Goal: Task Accomplishment & Management: Manage account settings

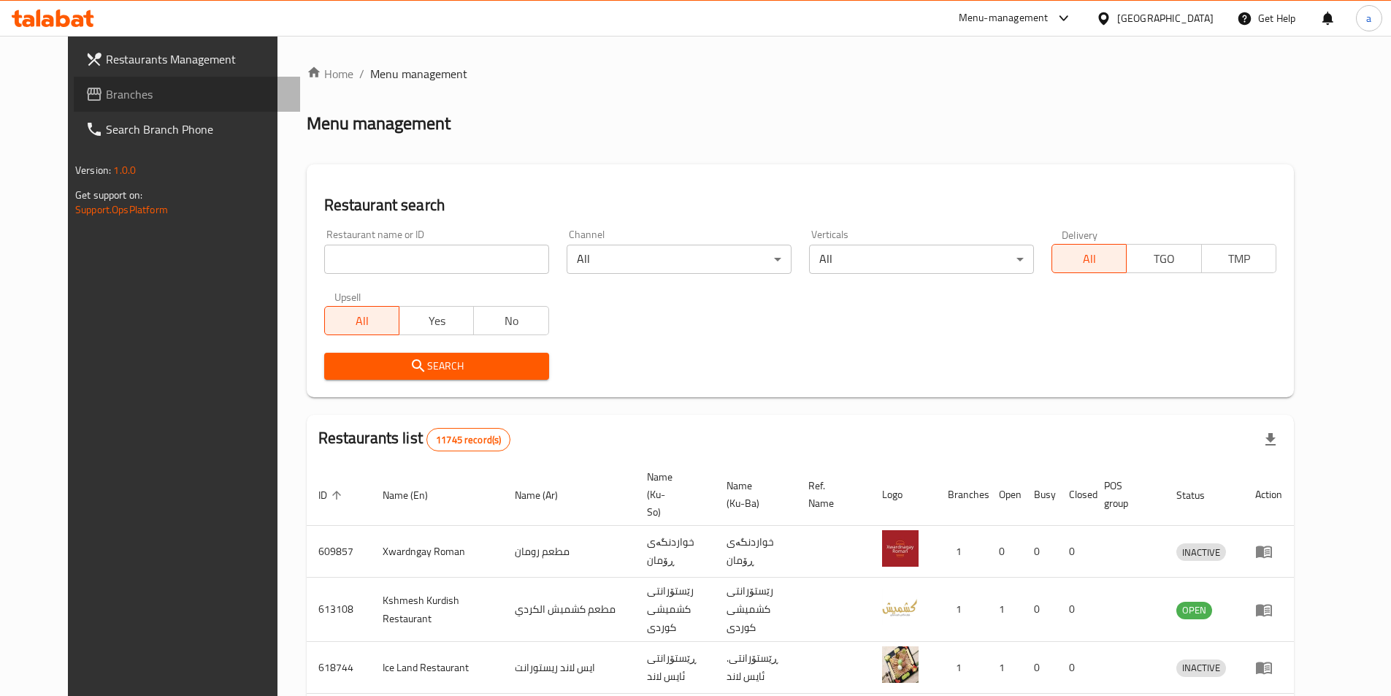
click at [91, 80] on link "Branches" at bounding box center [187, 94] width 226 height 35
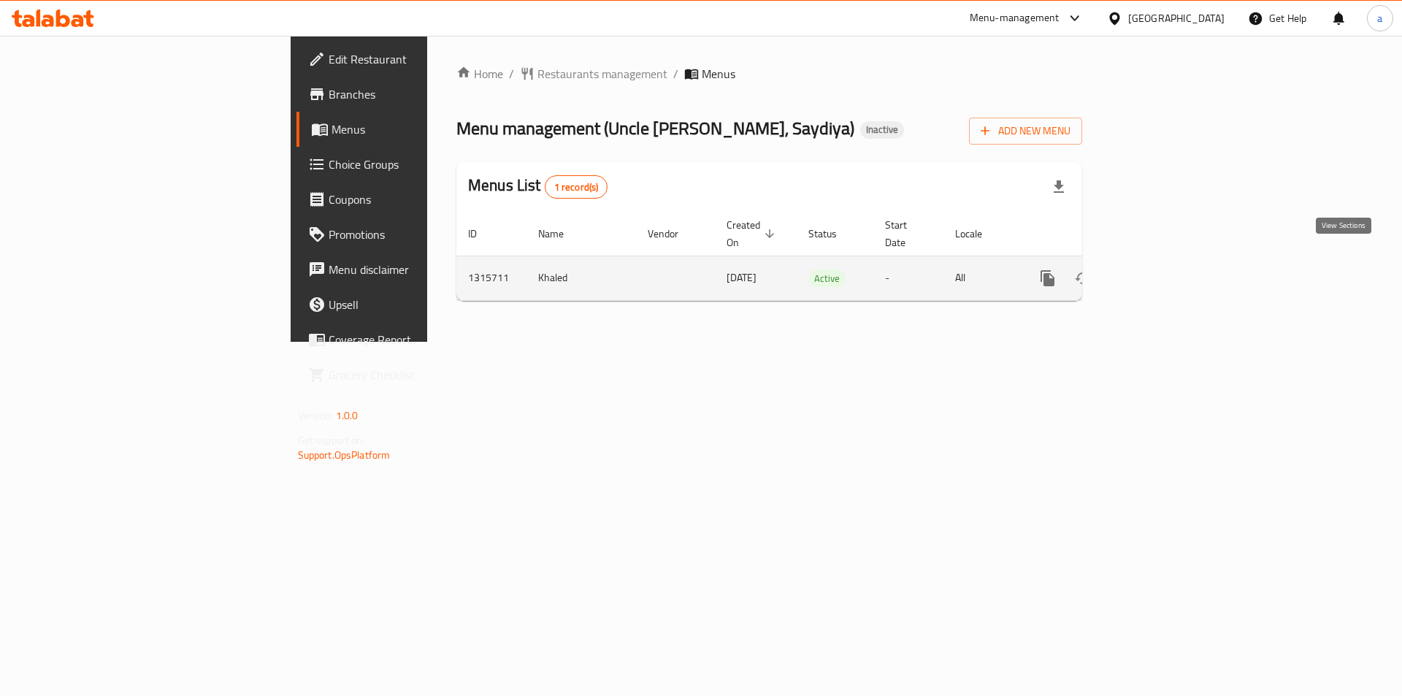
click at [1160, 272] on icon "enhanced table" at bounding box center [1153, 278] width 13 height 13
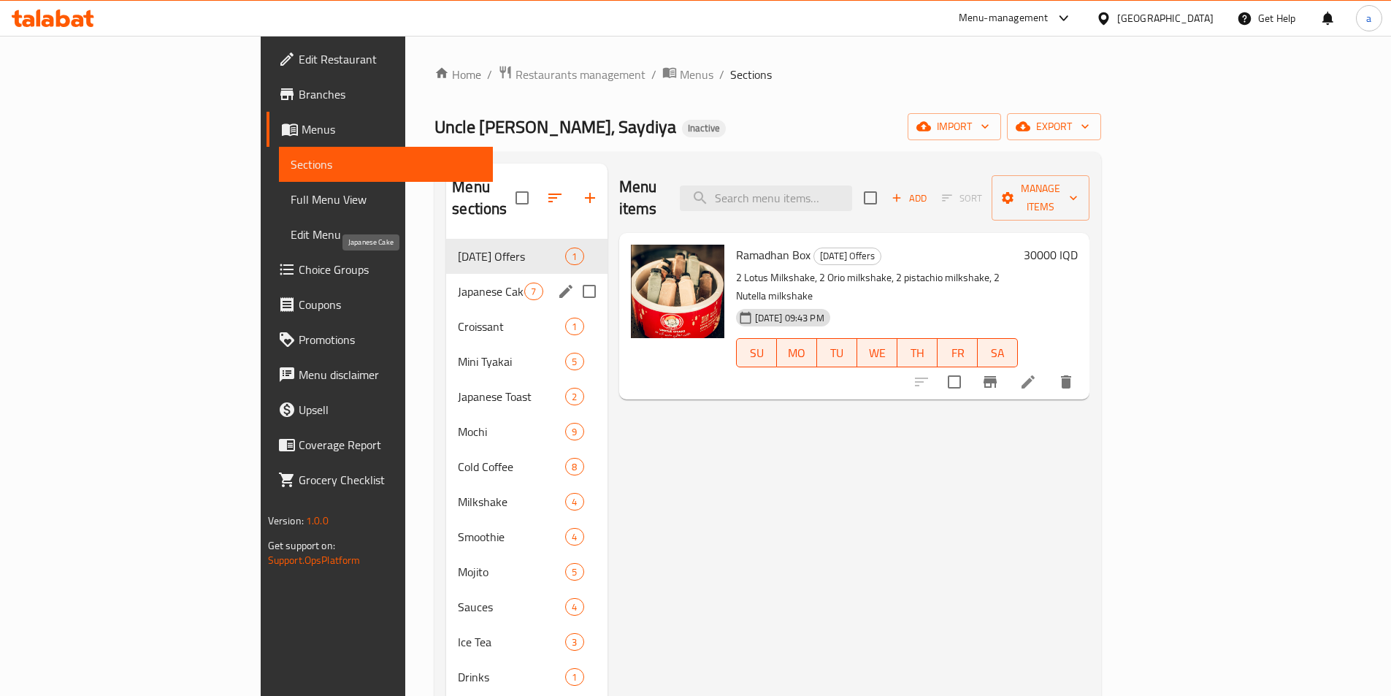
click at [458, 283] on span "Japanese Cake" at bounding box center [491, 292] width 66 height 18
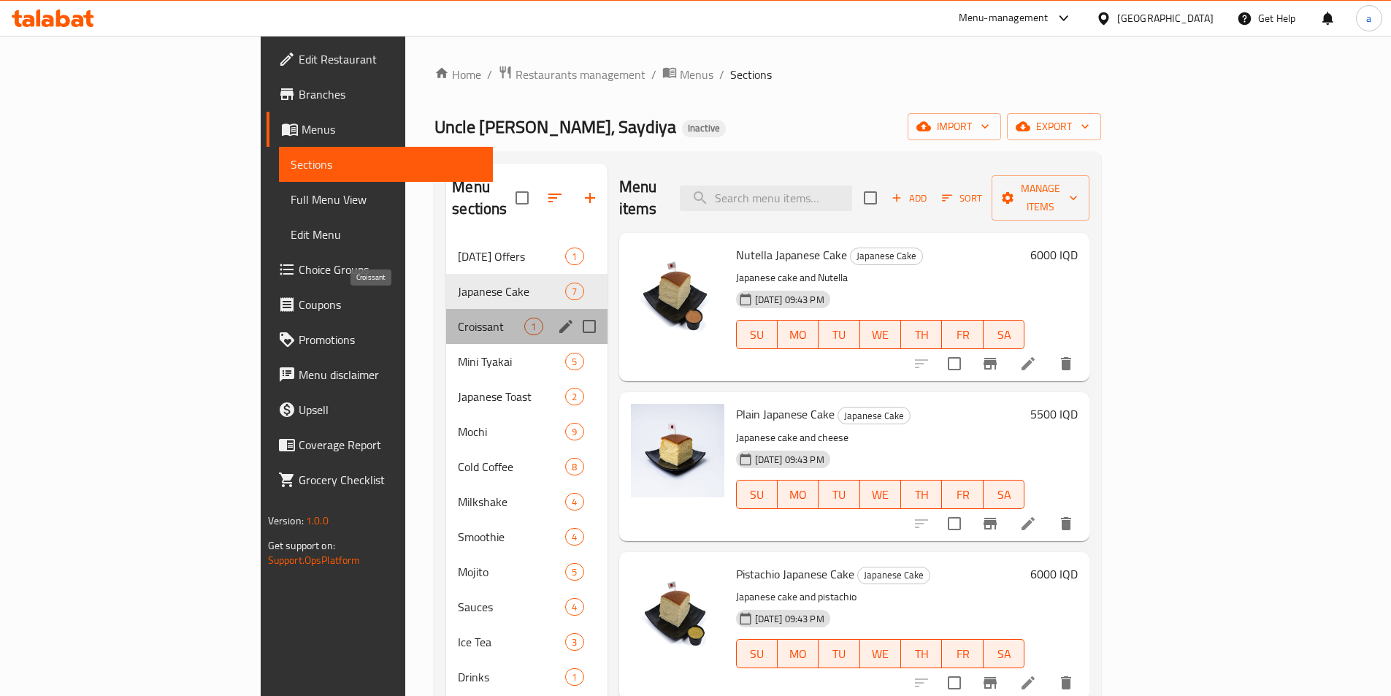
click at [458, 318] on span "Croissant" at bounding box center [491, 327] width 66 height 18
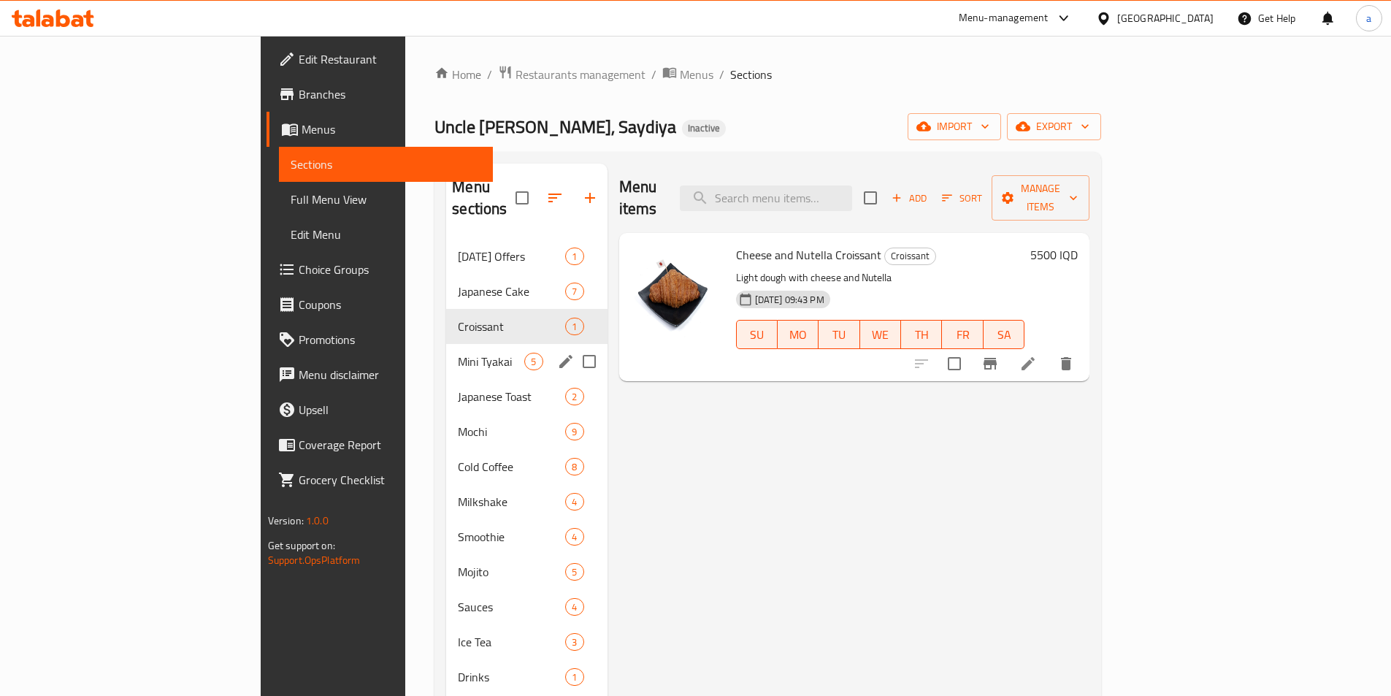
click at [446, 348] on div "Mini Tyakai 5" at bounding box center [526, 361] width 161 height 35
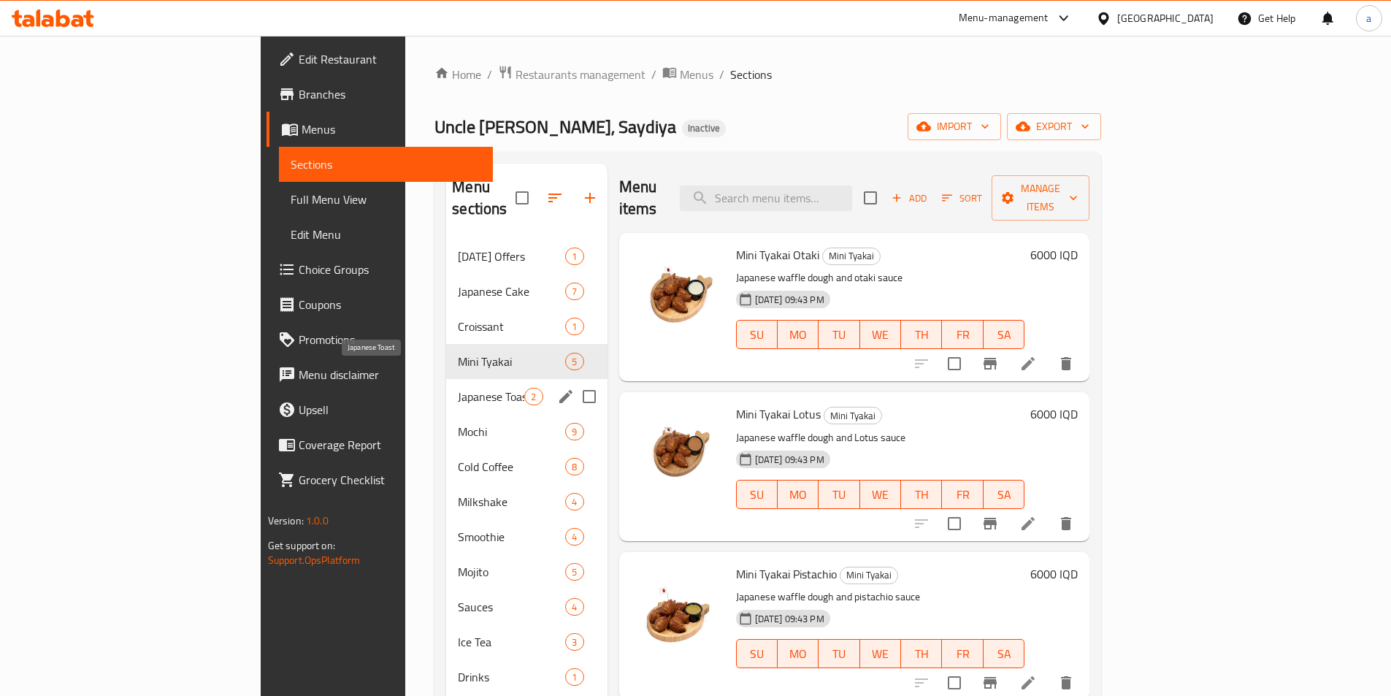
click at [458, 388] on span "Japanese Toast" at bounding box center [491, 397] width 66 height 18
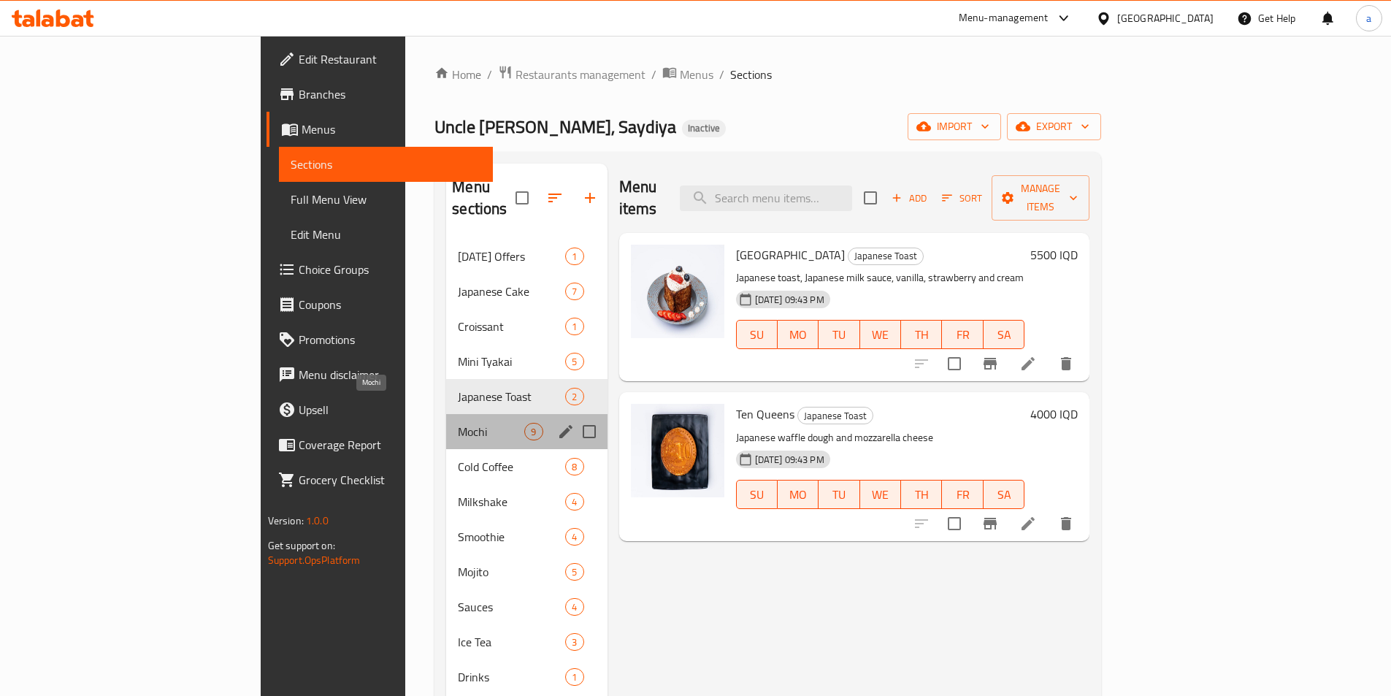
click at [458, 423] on span "Mochi" at bounding box center [491, 432] width 66 height 18
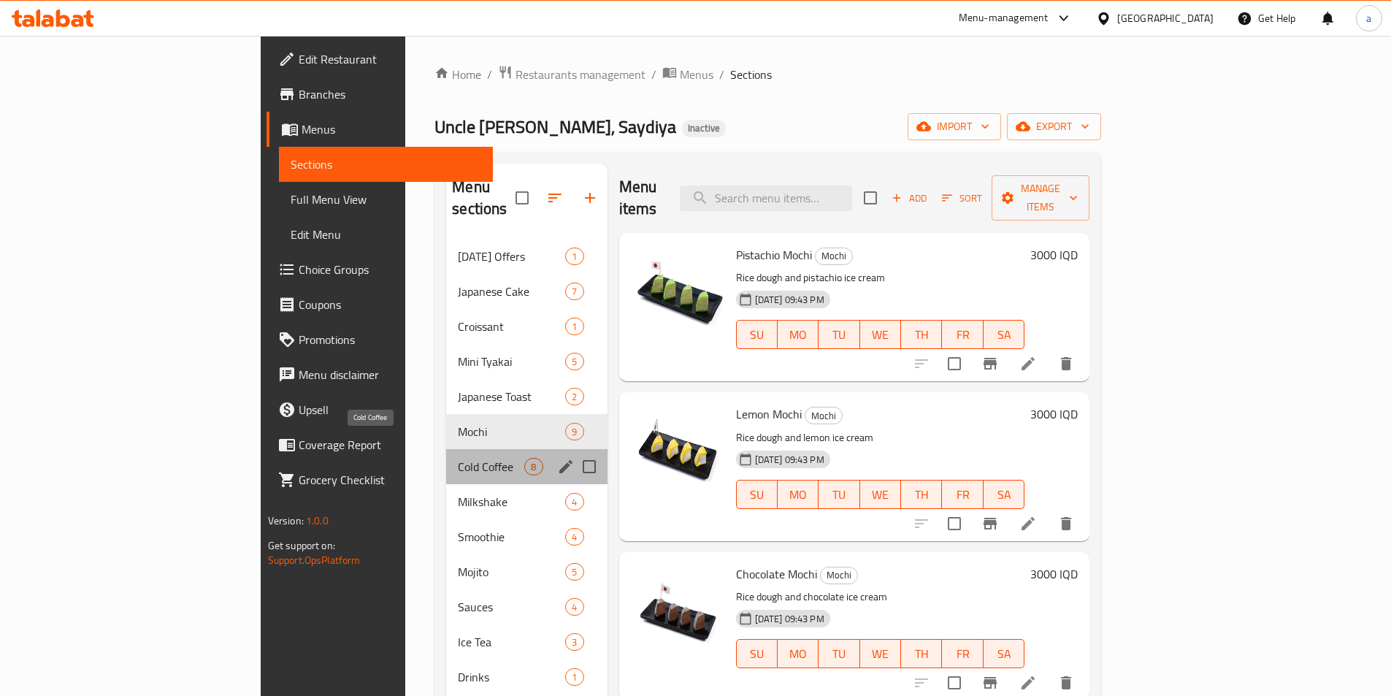
click at [458, 458] on span "Cold Coffee" at bounding box center [491, 467] width 66 height 18
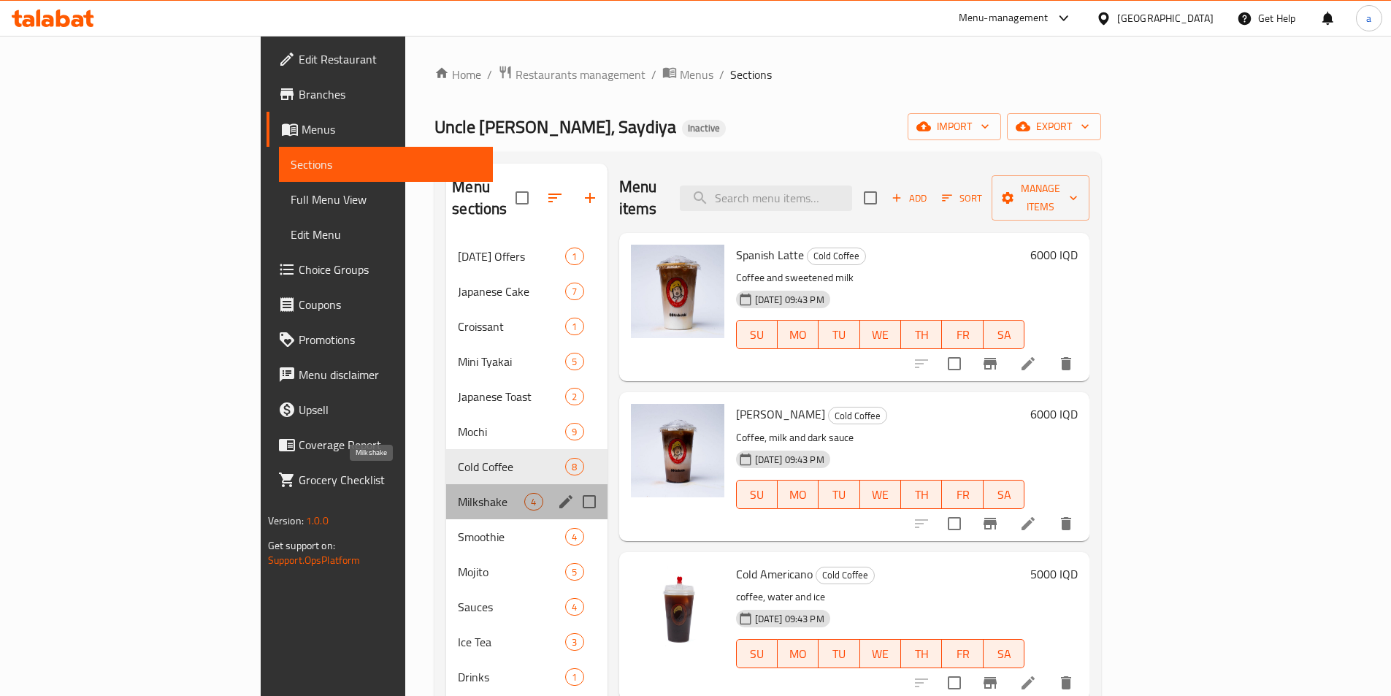
click at [458, 493] on span "Milkshake" at bounding box center [491, 502] width 66 height 18
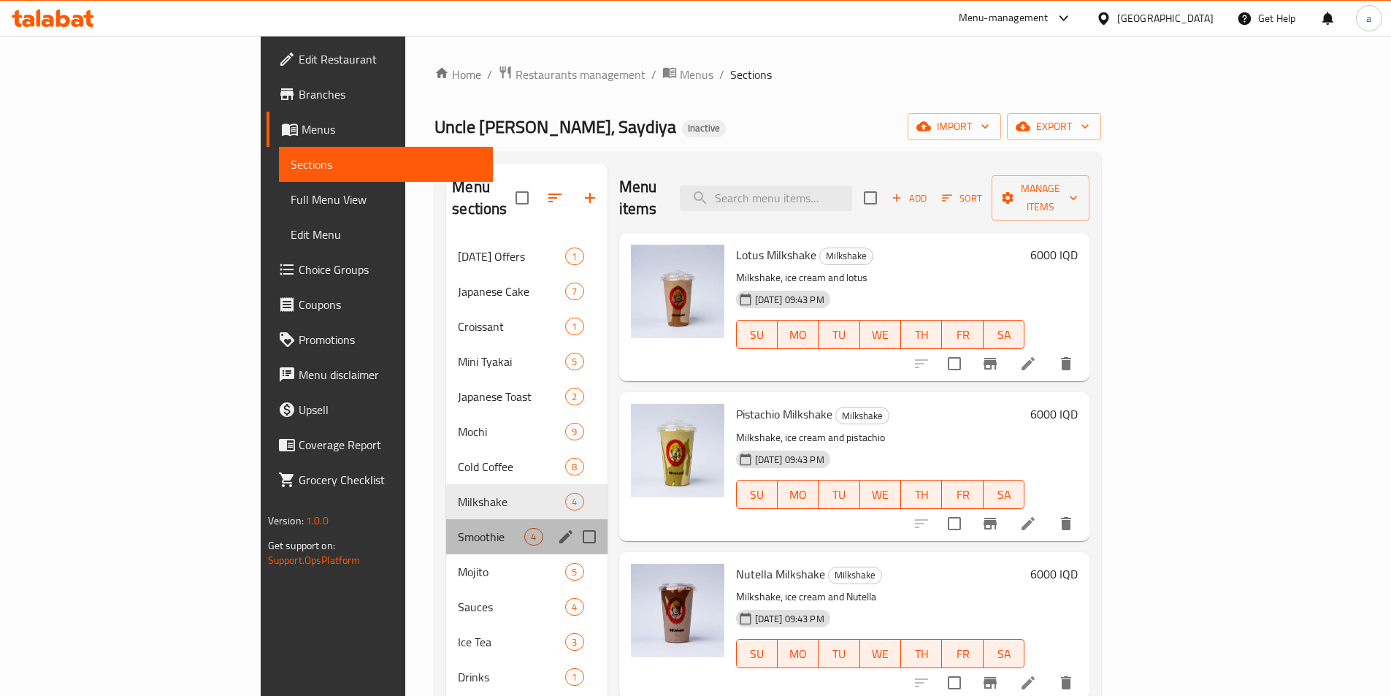
click at [446, 519] on div "Smoothie 4" at bounding box center [526, 536] width 161 height 35
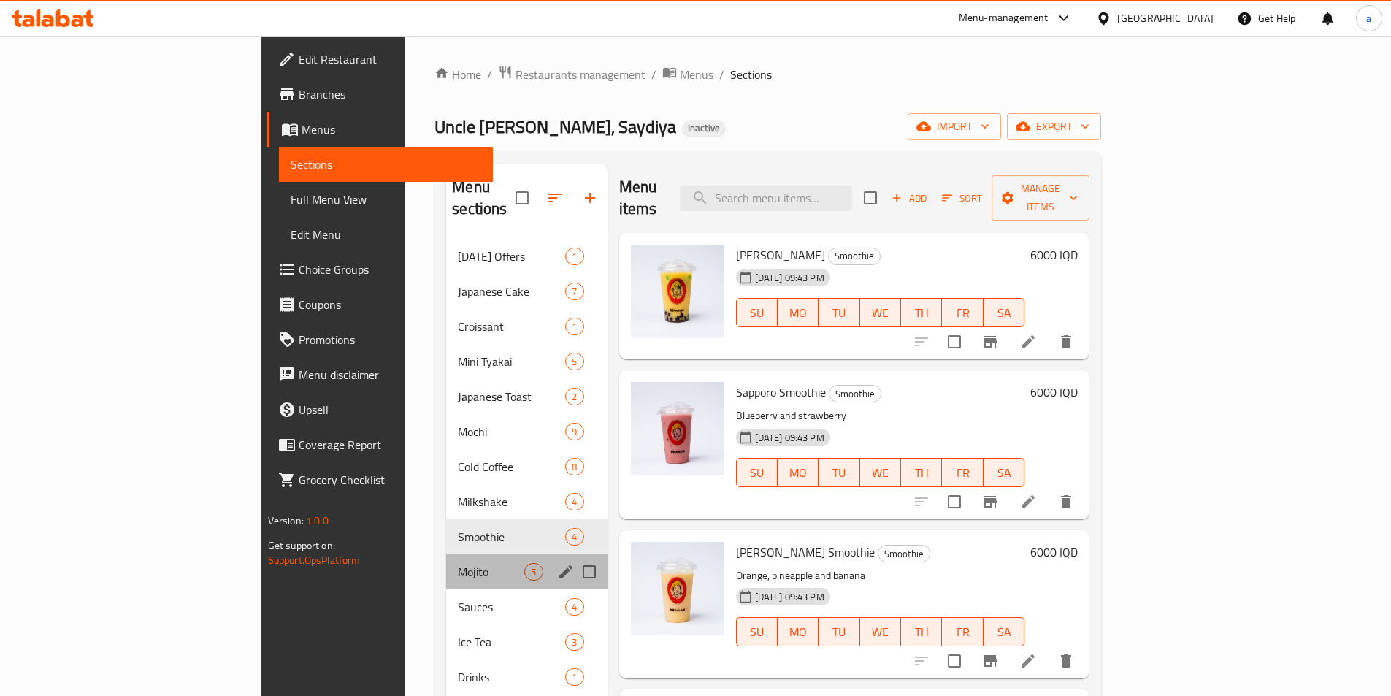
click at [446, 562] on div "Mojito 5" at bounding box center [526, 571] width 161 height 35
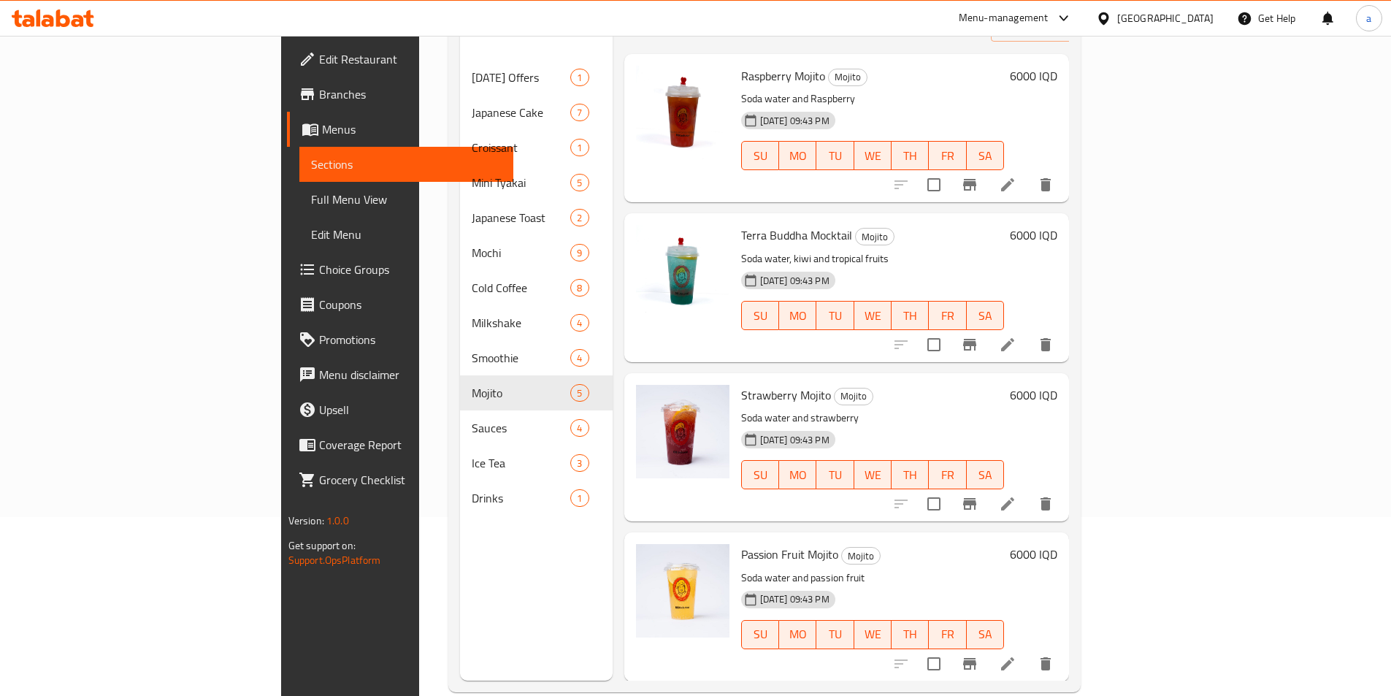
scroll to position [205, 0]
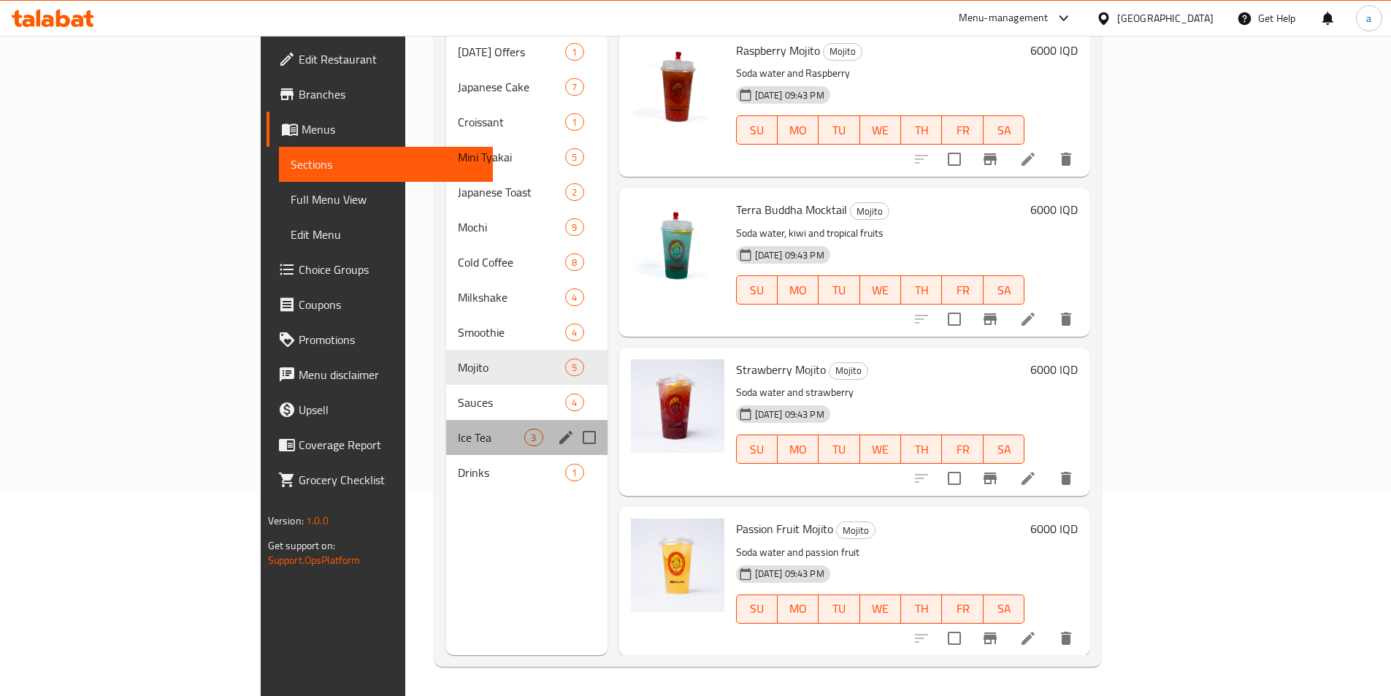
click at [458, 429] on span "Ice Tea" at bounding box center [491, 438] width 66 height 18
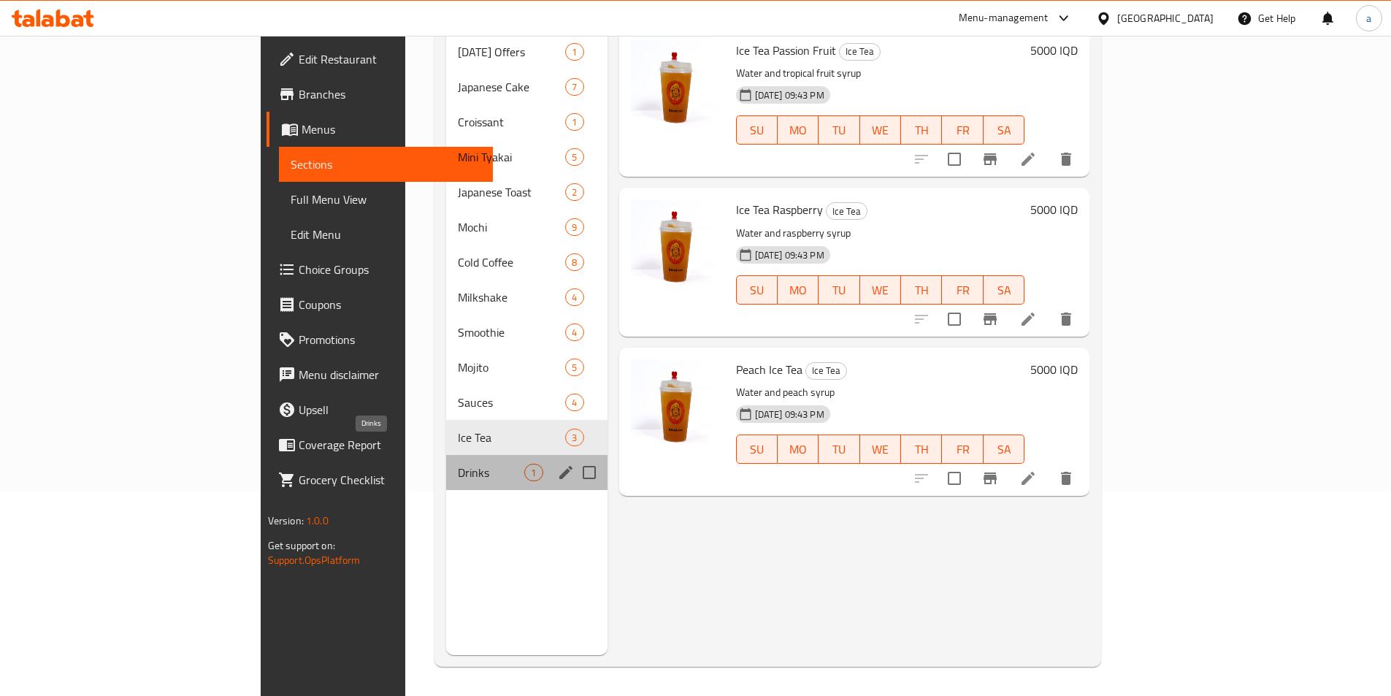
click at [458, 464] on span "Drinks" at bounding box center [491, 473] width 66 height 18
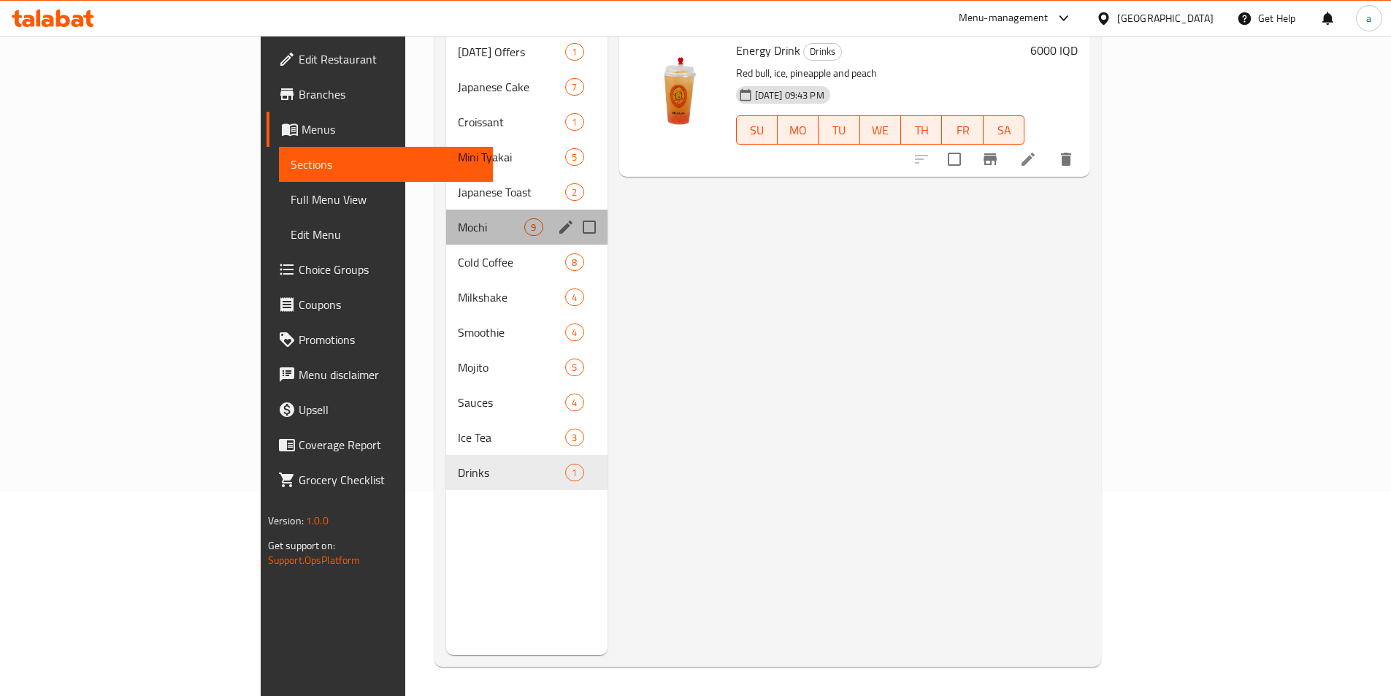
click at [446, 210] on div "Mochi 9" at bounding box center [526, 227] width 161 height 35
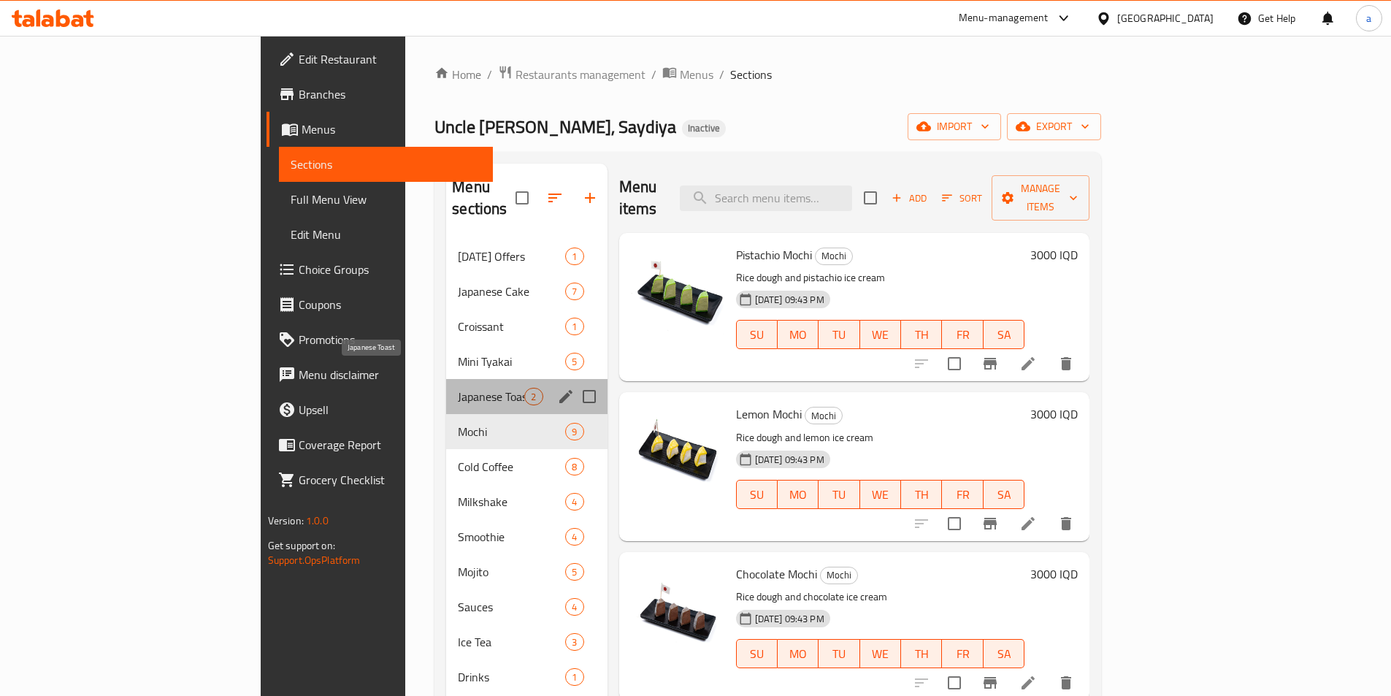
click at [458, 388] on span "Japanese Toast" at bounding box center [491, 397] width 66 height 18
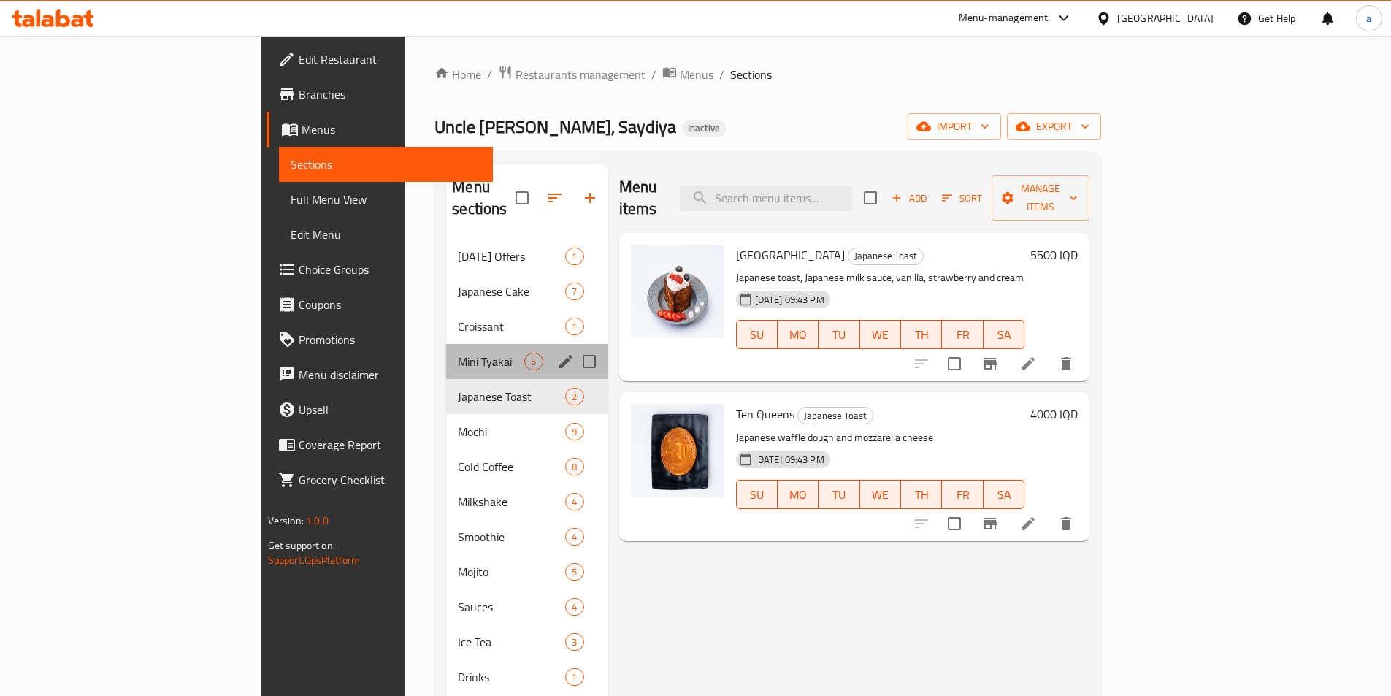
click at [446, 349] on div "Mini Tyakai 5" at bounding box center [526, 361] width 161 height 35
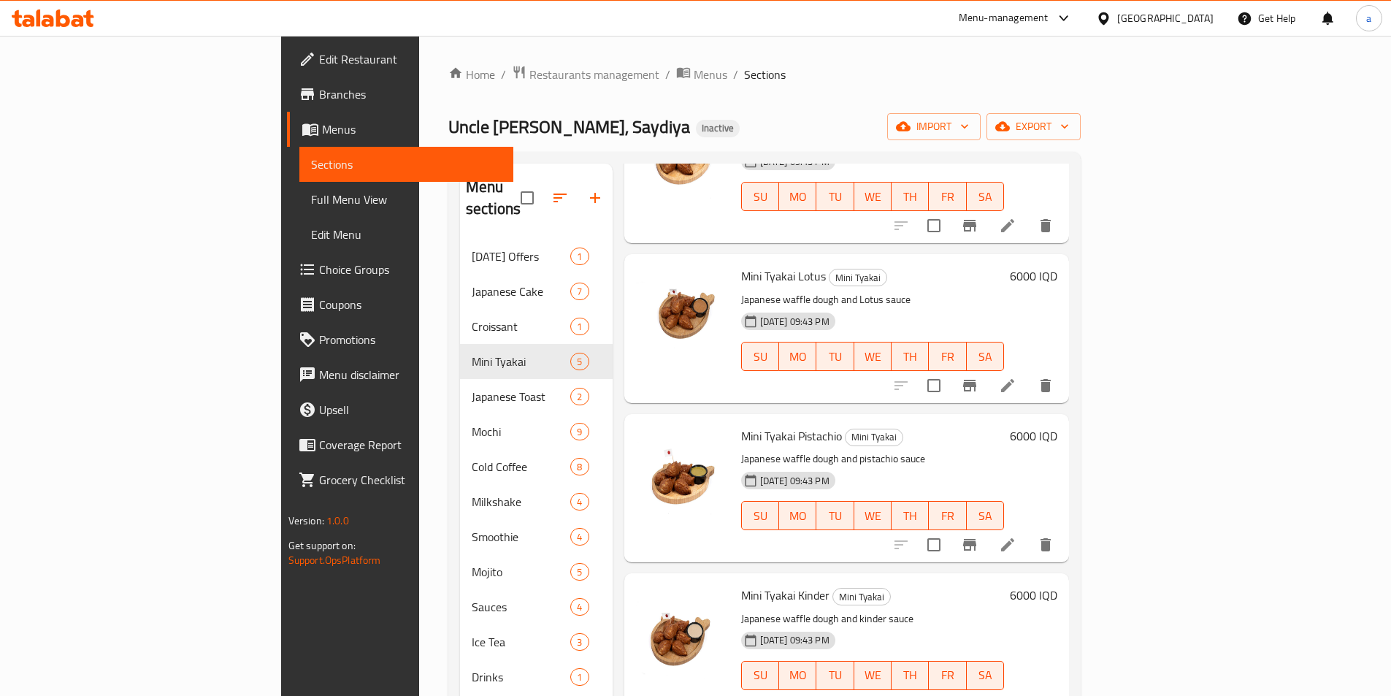
scroll to position [205, 0]
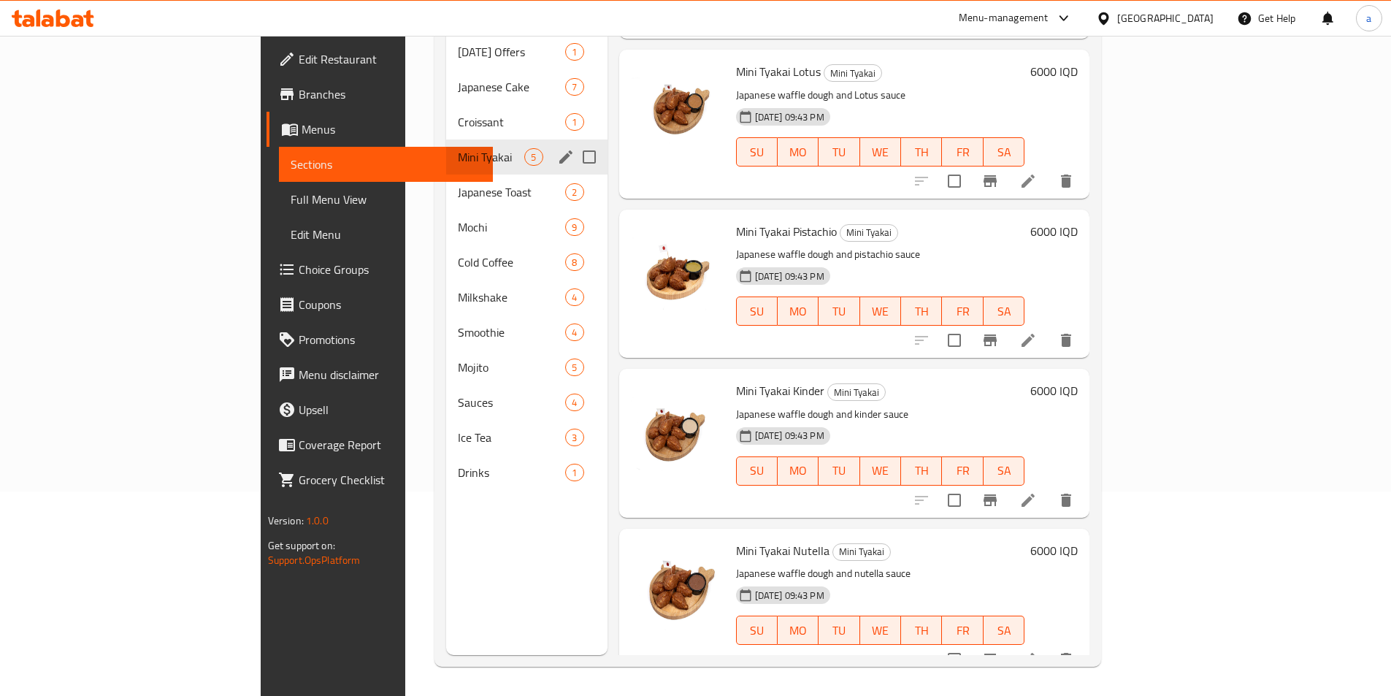
click at [446, 140] on div "Mini Tyakai 5" at bounding box center [526, 157] width 161 height 35
click at [458, 113] on span "Croissant" at bounding box center [491, 122] width 66 height 18
